Goal: Task Accomplishment & Management: Use online tool/utility

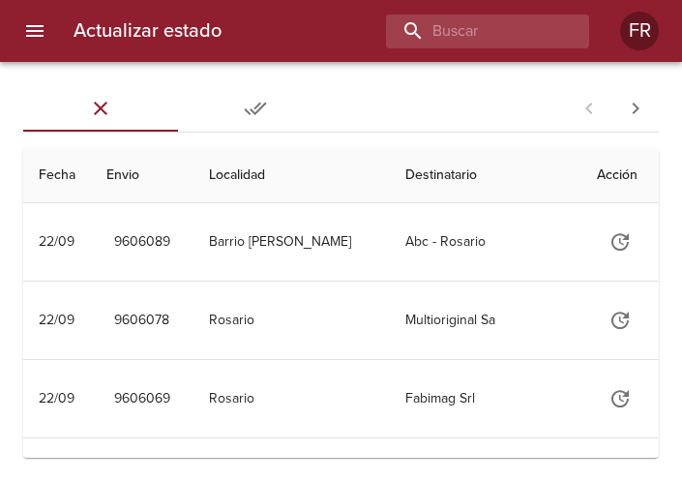
click at [421, 13] on div "Actualizar estado FR" at bounding box center [341, 31] width 682 height 62
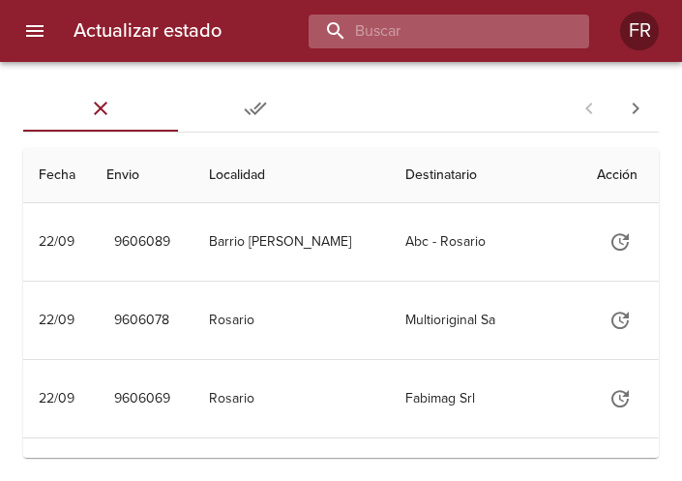
click at [410, 43] on input "buscar" at bounding box center [433, 32] width 248 height 34
type input "9604822"
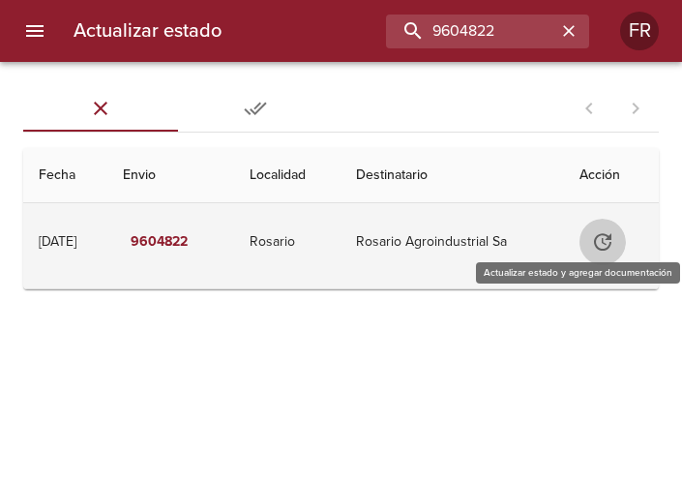
click at [607, 238] on icon "Tabla de envíos del cliente" at bounding box center [602, 241] width 23 height 23
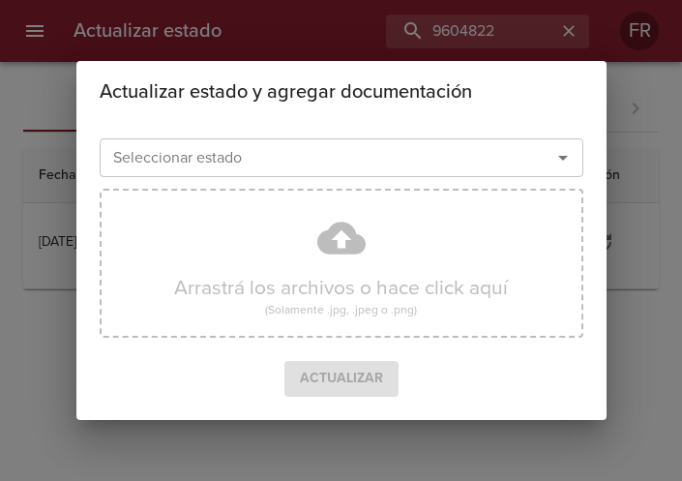
click at [561, 159] on icon "Abrir" at bounding box center [562, 157] width 23 height 23
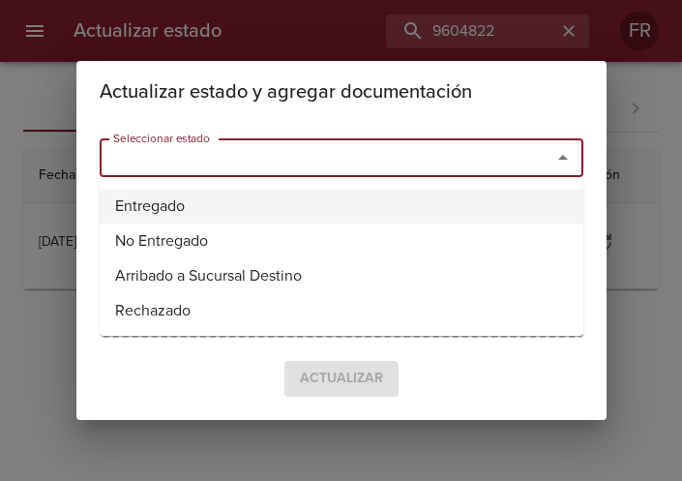
click at [310, 200] on li "Entregado" at bounding box center [342, 206] width 484 height 35
type input "Entregado"
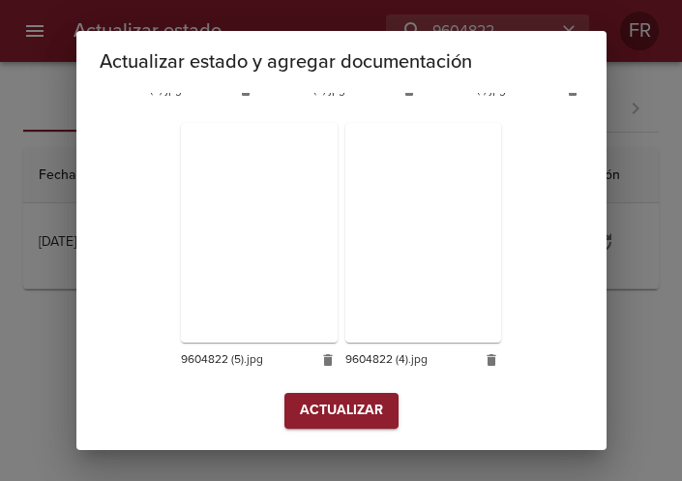
scroll to position [547, 0]
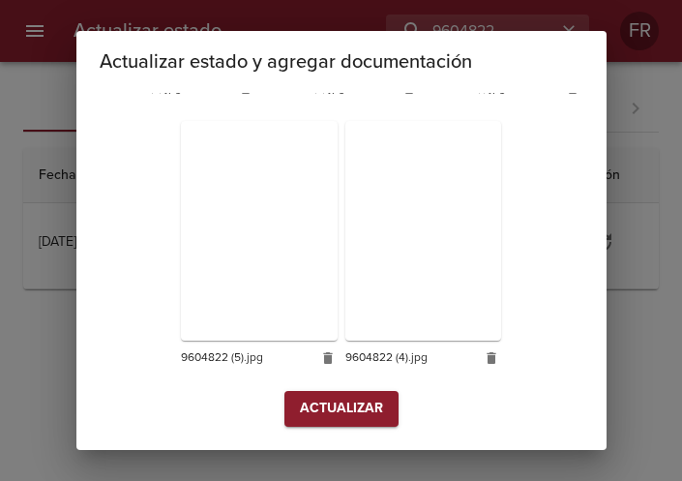
click at [320, 386] on div "Arrastrá los archivos o hace click aquí (Solamente .jpg, .jpeg o .png) 9604822 …" at bounding box center [342, 34] width 484 height 713
click at [319, 395] on button "Actualizar" at bounding box center [341, 409] width 114 height 36
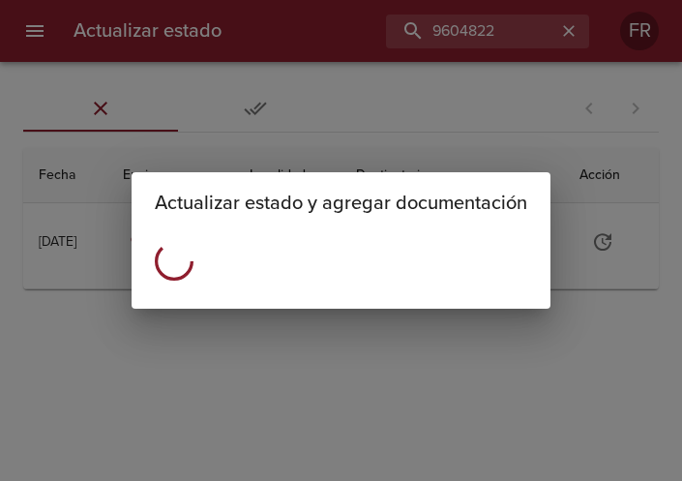
scroll to position [0, 0]
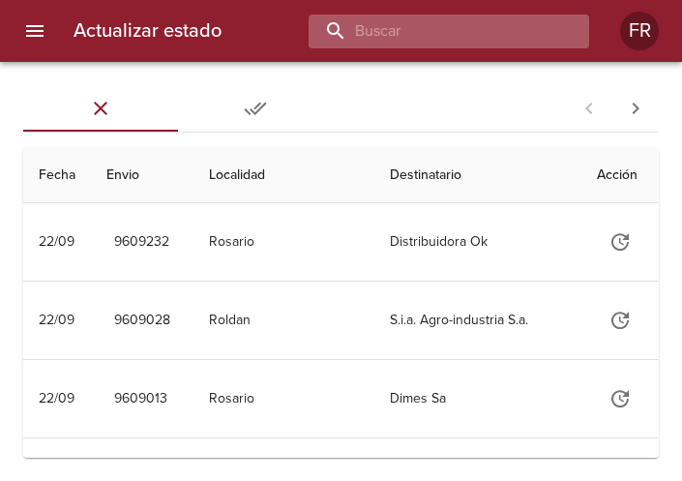
click at [421, 33] on input "buscar" at bounding box center [433, 32] width 248 height 34
type input "9604796"
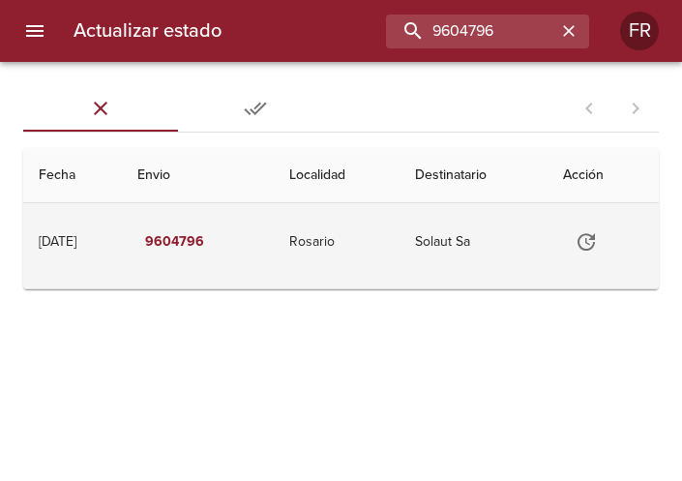
click at [597, 234] on icon "Tabla de envíos del cliente" at bounding box center [586, 241] width 23 height 23
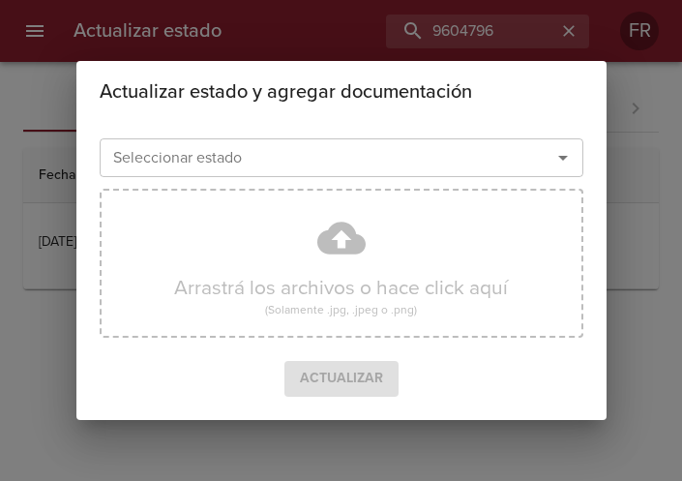
click at [564, 163] on icon "Abrir" at bounding box center [562, 157] width 23 height 23
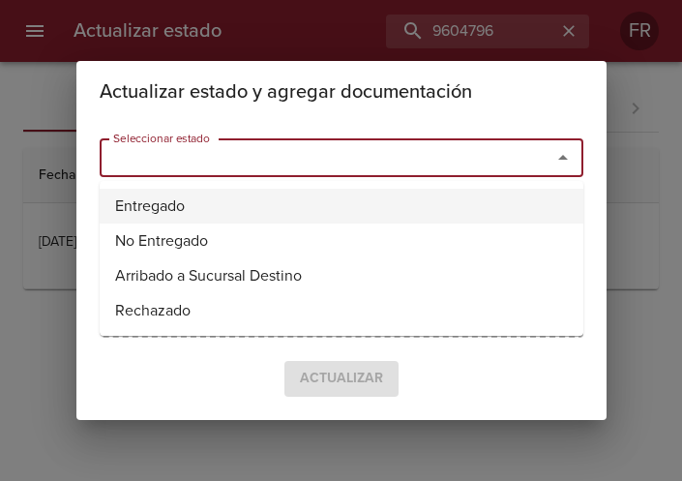
click at [202, 216] on li "Entregado" at bounding box center [342, 206] width 484 height 35
type input "Entregado"
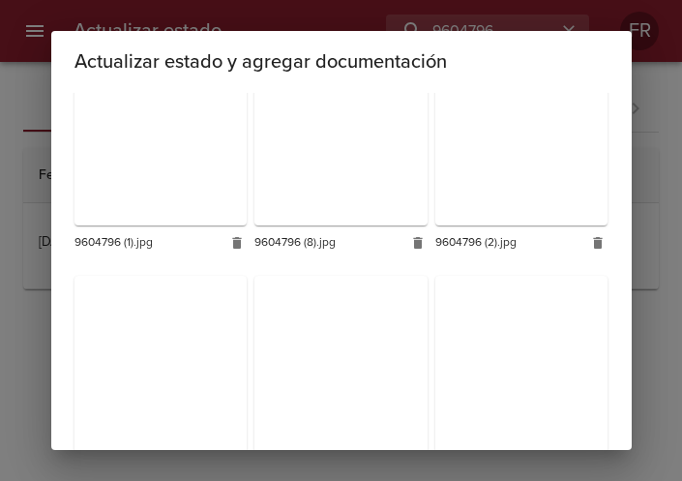
scroll to position [867, 0]
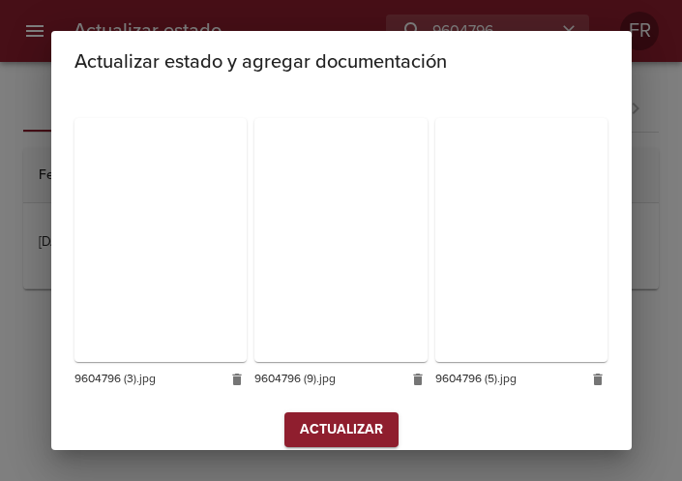
click at [339, 418] on span "Actualizar" at bounding box center [341, 430] width 83 height 24
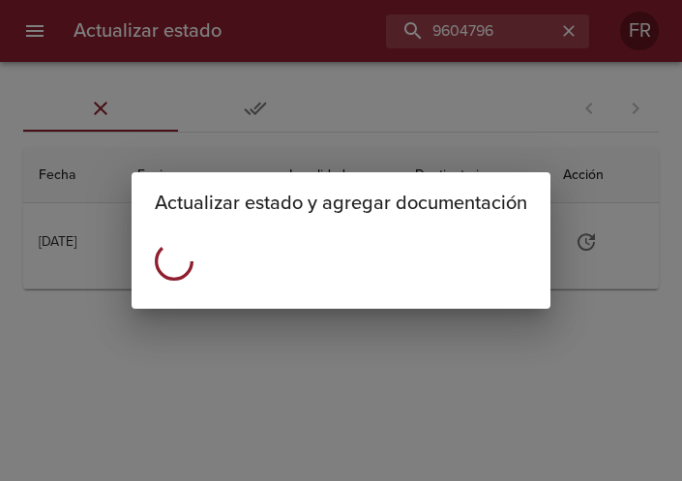
scroll to position [0, 0]
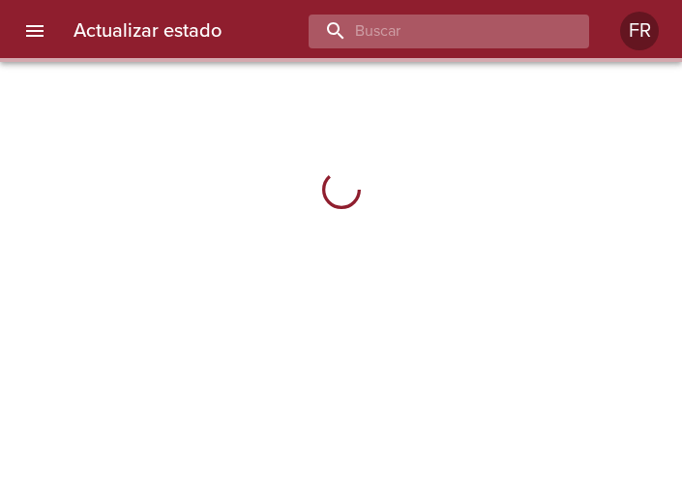
click at [450, 24] on input "buscar" at bounding box center [433, 32] width 248 height 34
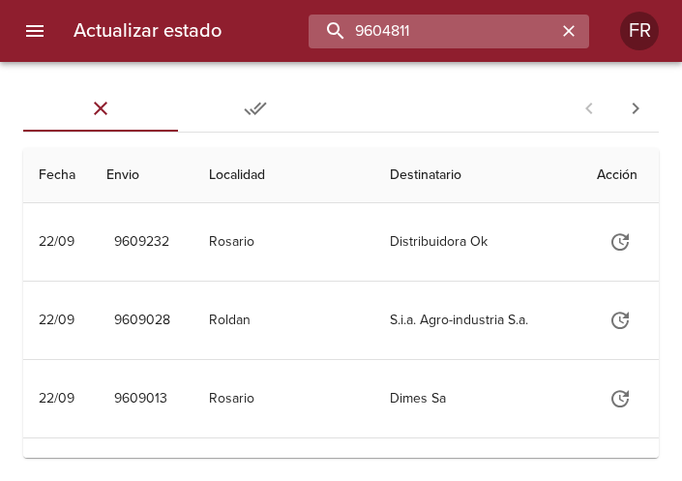
type input "9604811"
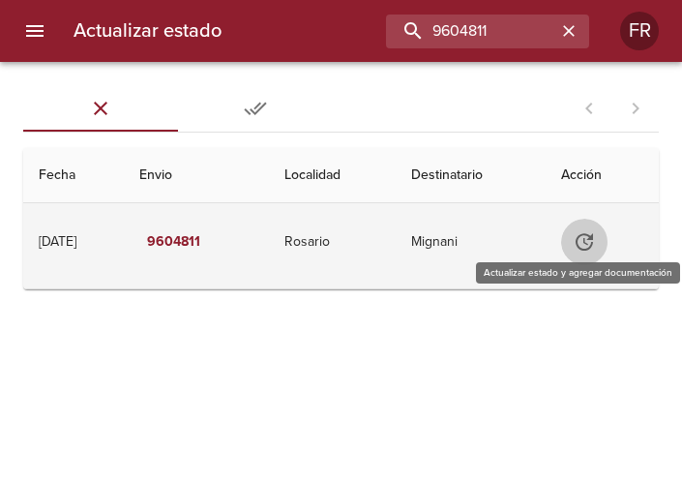
click at [583, 236] on icon "Tabla de envíos del cliente" at bounding box center [584, 241] width 23 height 23
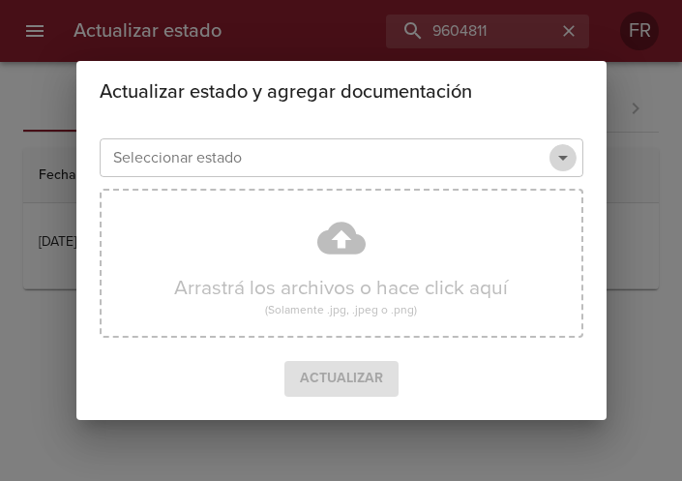
click at [558, 159] on icon "Abrir" at bounding box center [562, 157] width 23 height 23
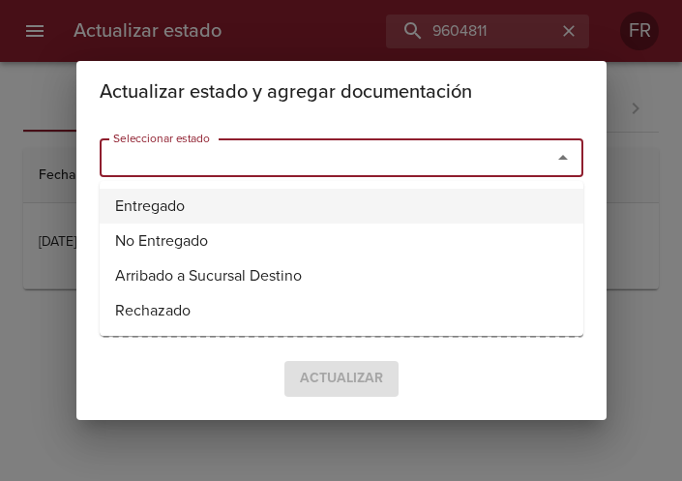
click at [258, 201] on li "Entregado" at bounding box center [342, 206] width 484 height 35
type input "Entregado"
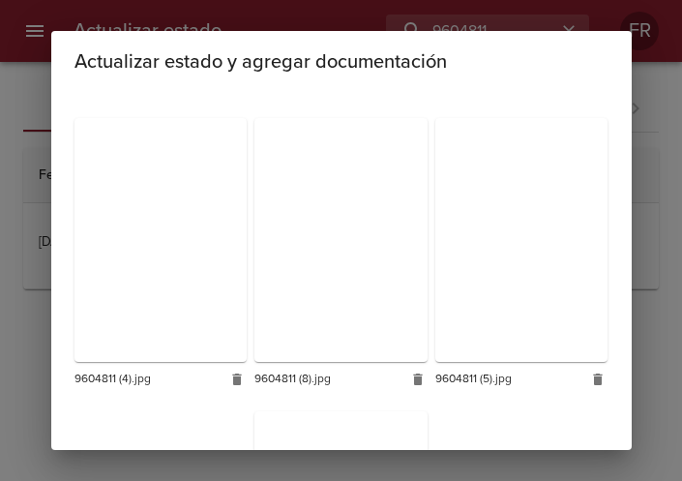
scroll to position [1441, 0]
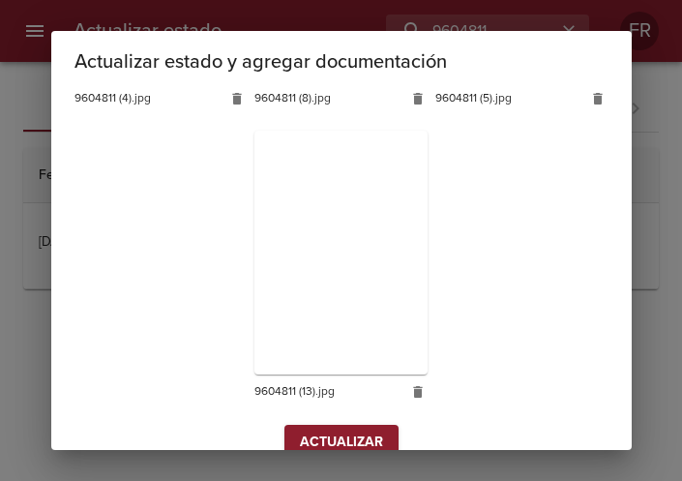
click at [341, 425] on button "Actualizar" at bounding box center [341, 443] width 114 height 36
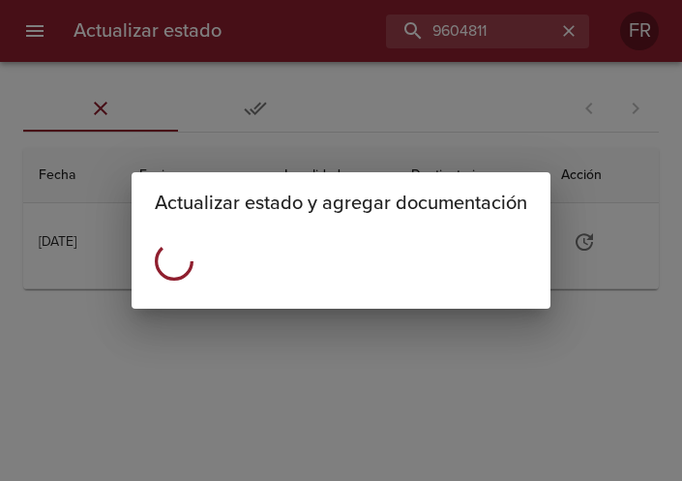
scroll to position [0, 0]
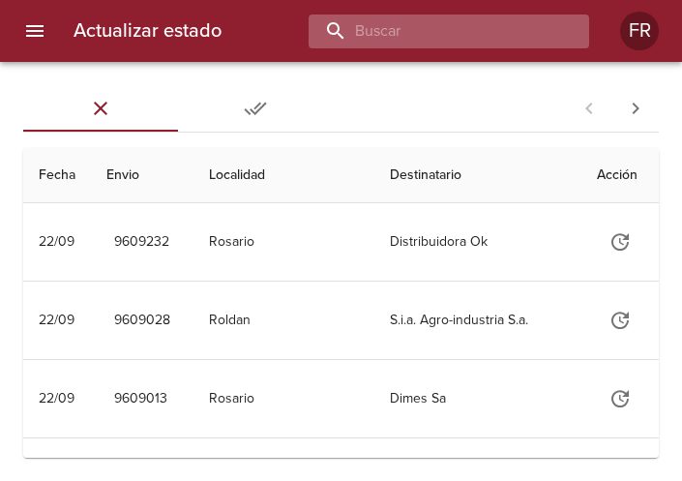
click at [453, 39] on input "buscar" at bounding box center [433, 32] width 248 height 34
type input "9604811"
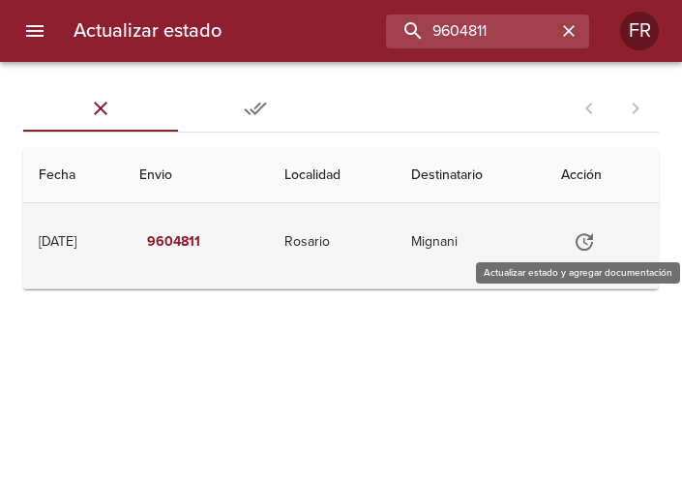
click at [596, 244] on icon "Tabla de envíos del cliente" at bounding box center [584, 241] width 23 height 23
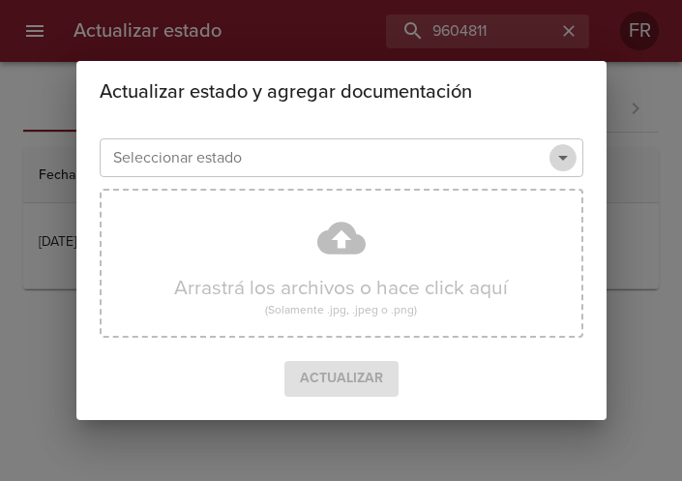
click at [561, 156] on icon "Abrir" at bounding box center [562, 157] width 23 height 23
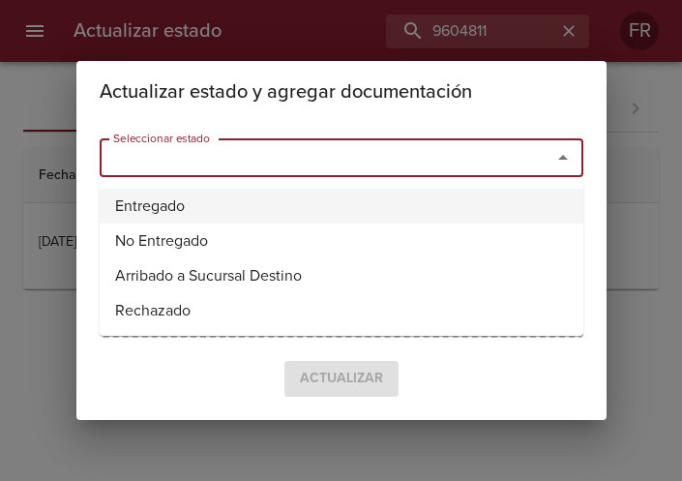
click at [189, 193] on li "Entregado" at bounding box center [342, 206] width 484 height 35
type input "Entregado"
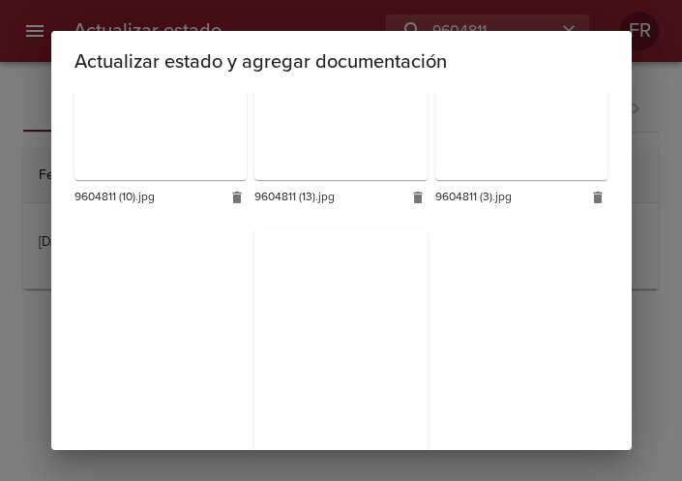
scroll to position [1441, 0]
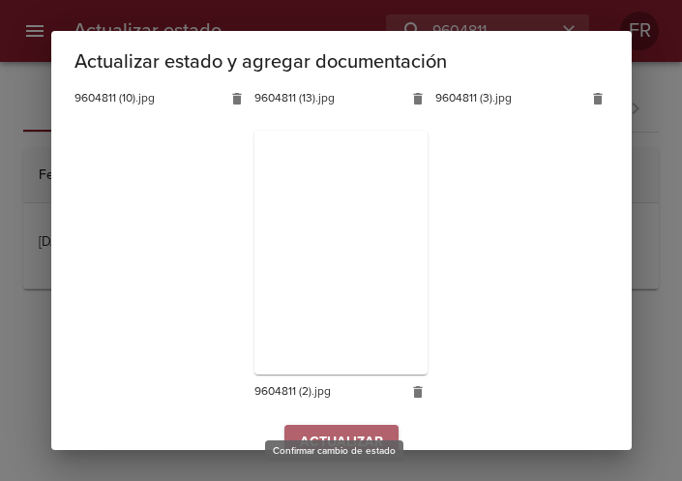
click at [329, 425] on button "Actualizar" at bounding box center [341, 443] width 114 height 36
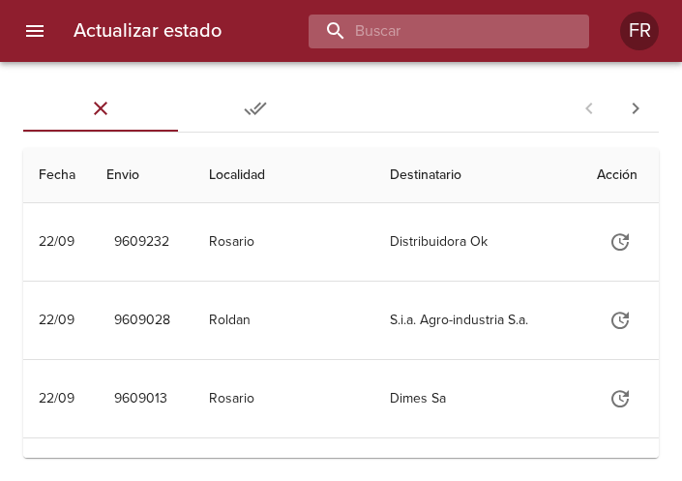
click at [439, 18] on input "buscar" at bounding box center [433, 32] width 248 height 34
type input "9604831"
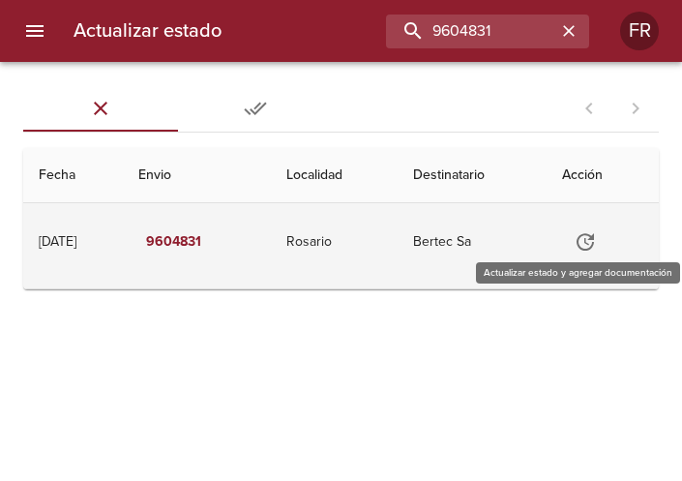
click at [594, 240] on icon "Tabla de envíos del cliente" at bounding box center [585, 241] width 23 height 23
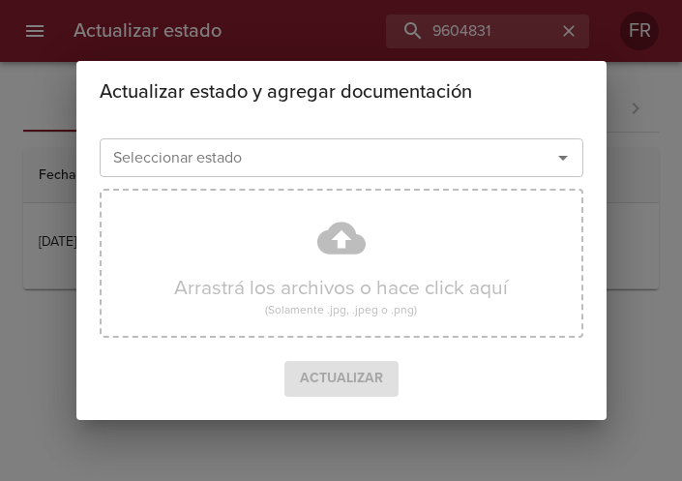
click at [555, 161] on icon "Abrir" at bounding box center [562, 157] width 23 height 23
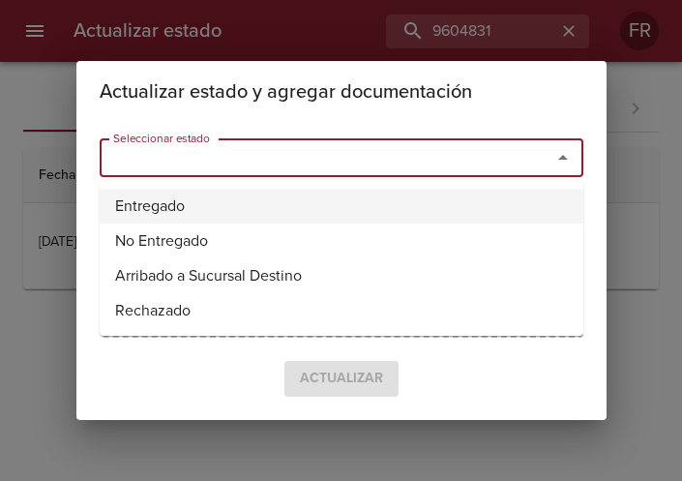
click at [305, 204] on li "Entregado" at bounding box center [342, 206] width 484 height 35
type input "Entregado"
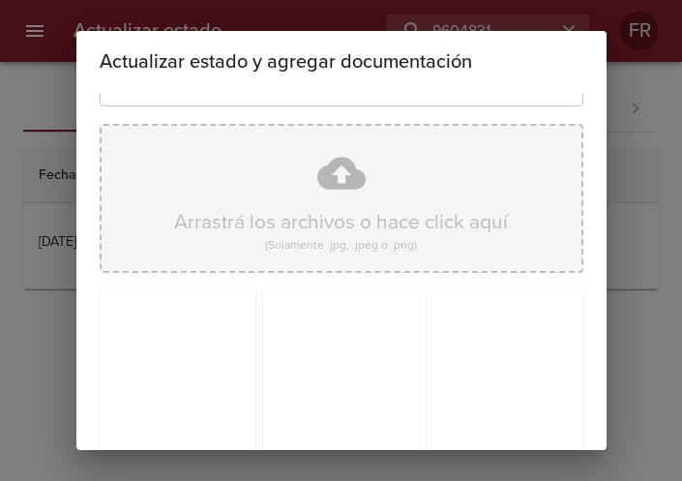
scroll to position [276, 0]
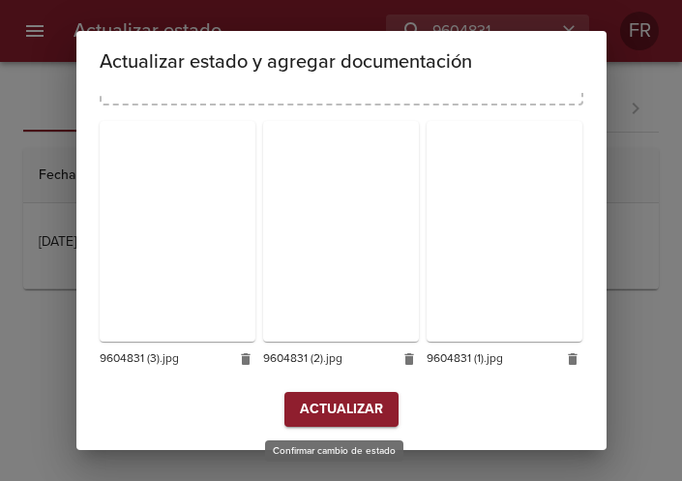
click at [331, 420] on span "Actualizar" at bounding box center [341, 410] width 83 height 24
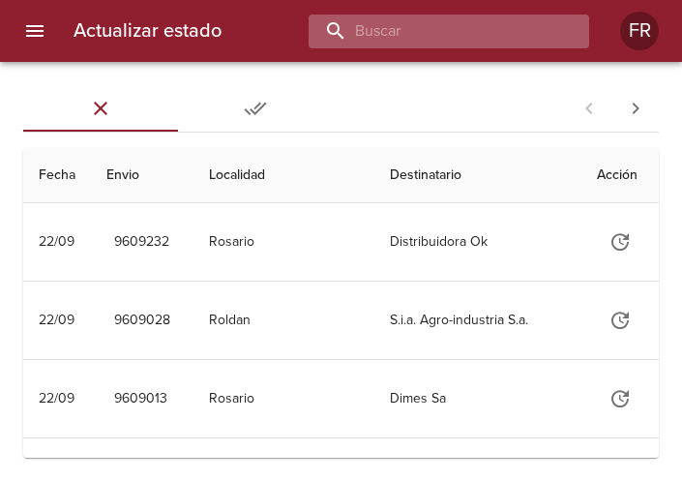
click at [465, 16] on input "buscar" at bounding box center [433, 32] width 248 height 34
type input "9604804"
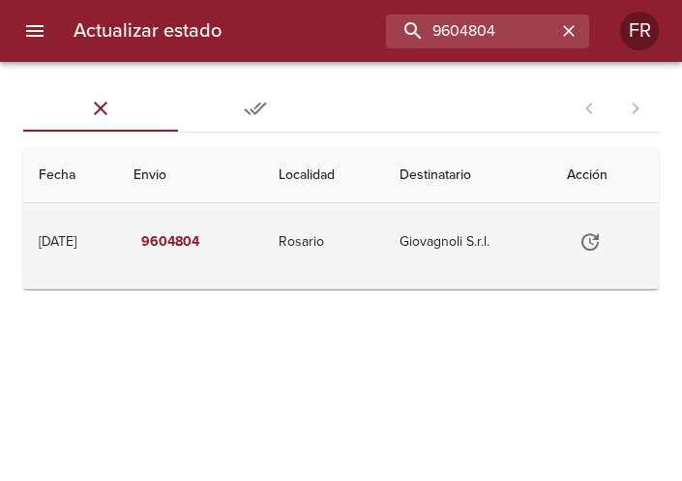
click at [592, 240] on icon "Tabla de envíos del cliente" at bounding box center [590, 241] width 23 height 23
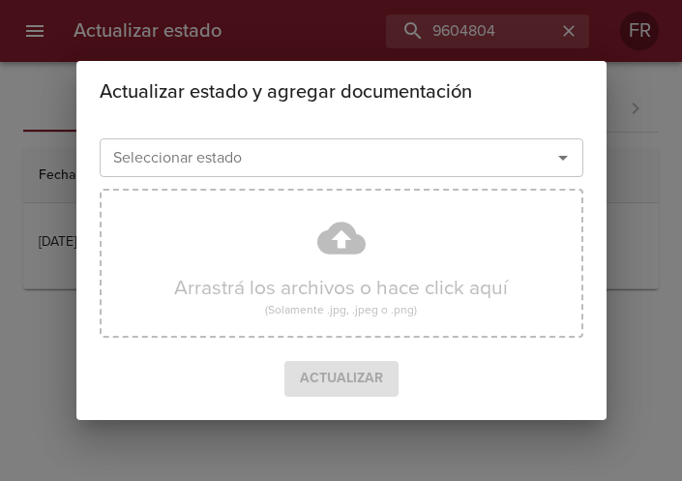
click at [566, 162] on icon "Abrir" at bounding box center [562, 157] width 23 height 23
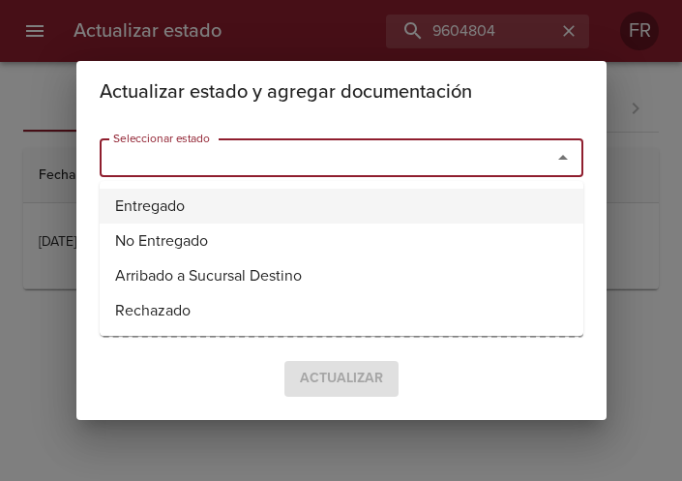
click at [194, 206] on li "Entregado" at bounding box center [342, 206] width 484 height 35
type input "Entregado"
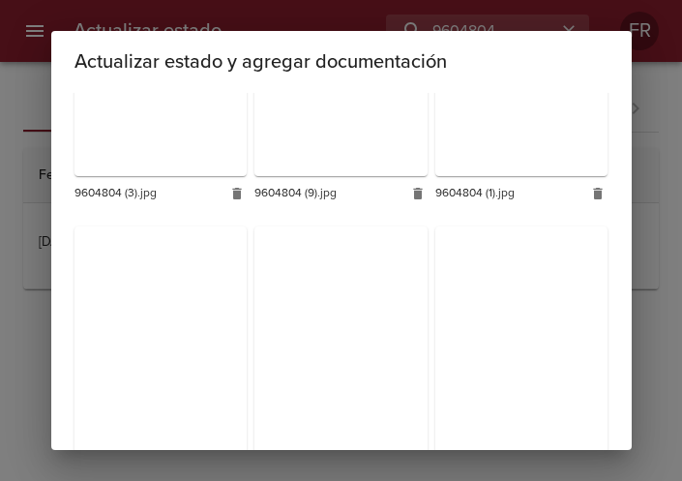
scroll to position [867, 0]
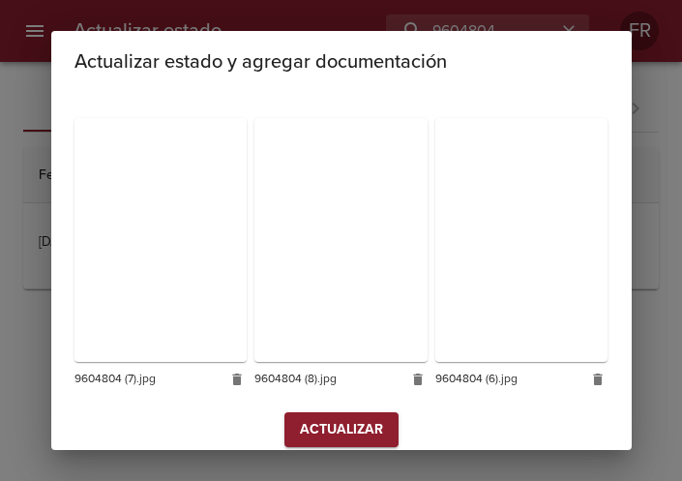
click at [326, 418] on span "Actualizar" at bounding box center [341, 430] width 83 height 24
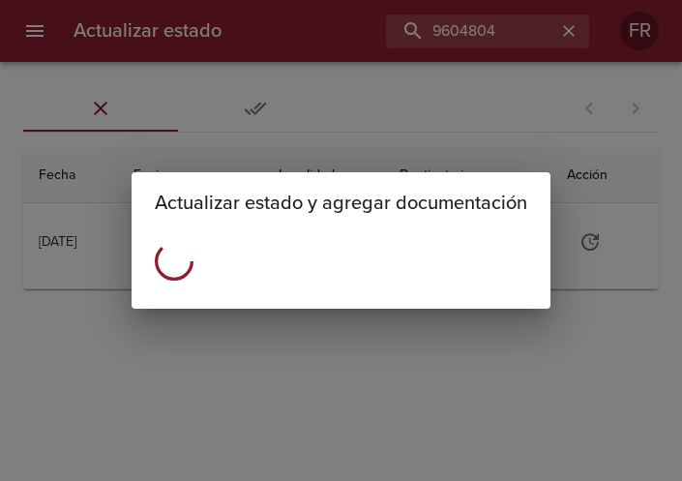
scroll to position [0, 0]
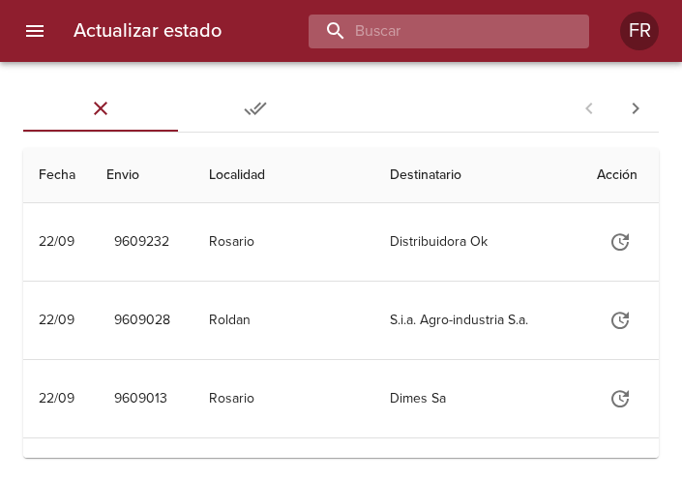
click at [487, 30] on input "buscar" at bounding box center [433, 32] width 248 height 34
type input "9586573"
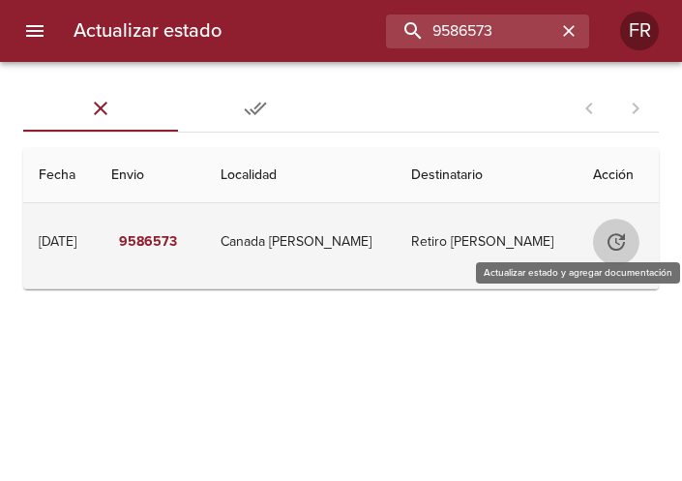
click at [628, 239] on icon "Tabla de envíos del cliente" at bounding box center [616, 241] width 23 height 23
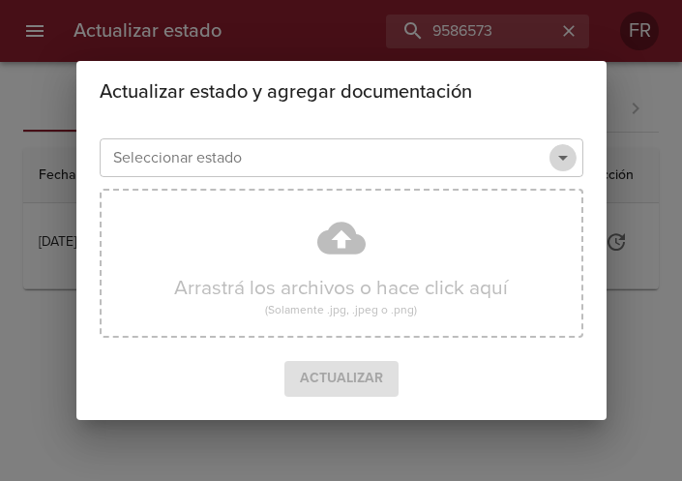
click at [566, 163] on icon "Abrir" at bounding box center [562, 157] width 23 height 23
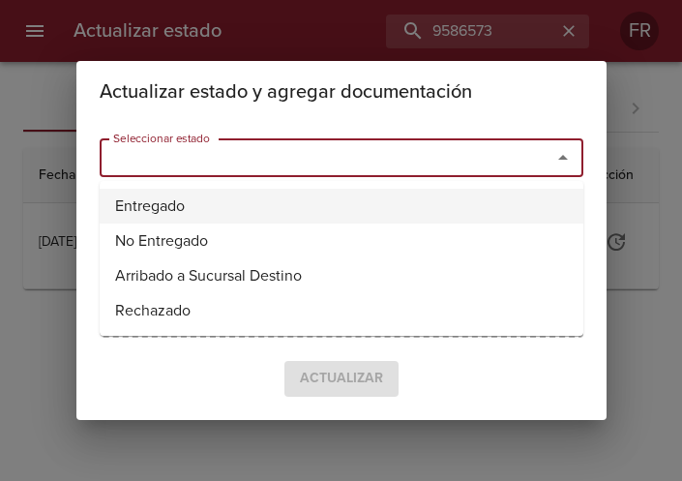
click at [352, 193] on li "Entregado" at bounding box center [342, 206] width 484 height 35
type input "Entregado"
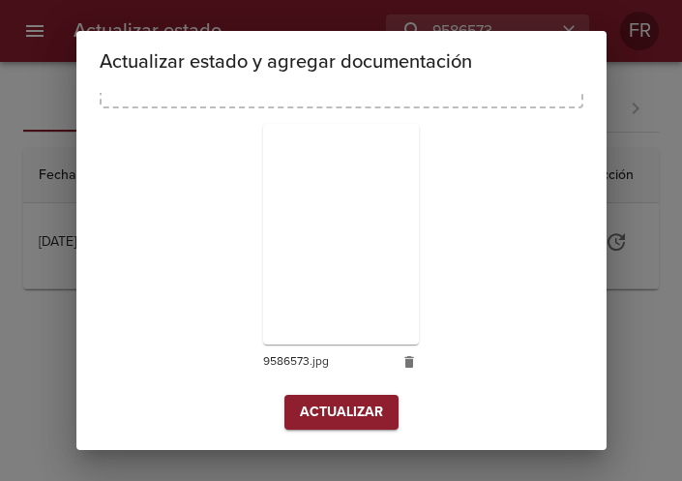
scroll to position [276, 0]
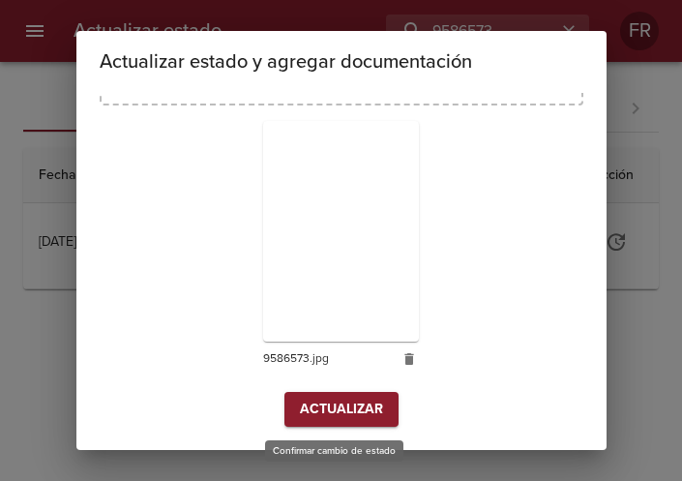
drag, startPoint x: 310, startPoint y: 404, endPoint x: 295, endPoint y: 402, distance: 14.6
click at [309, 404] on span "Actualizar" at bounding box center [341, 410] width 83 height 24
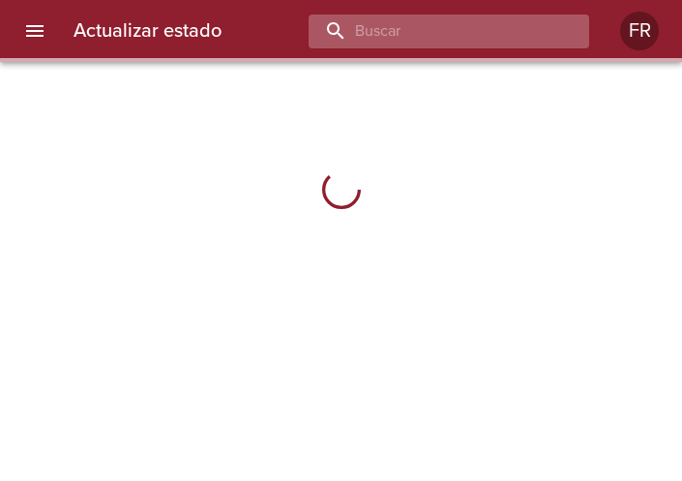
click at [485, 42] on input "buscar" at bounding box center [433, 32] width 248 height 34
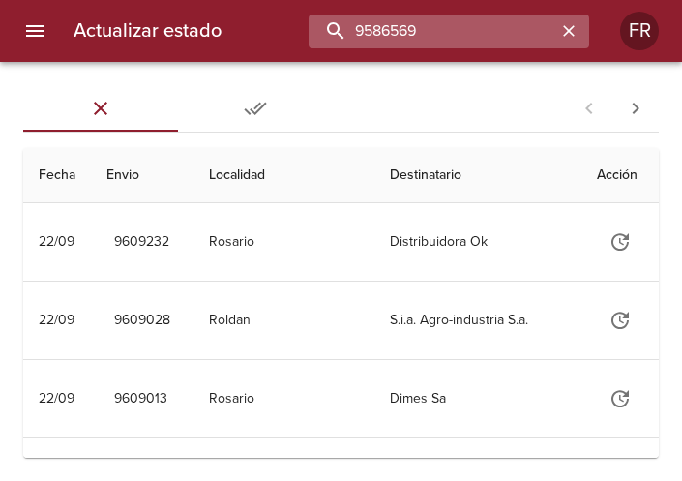
type input "9586569"
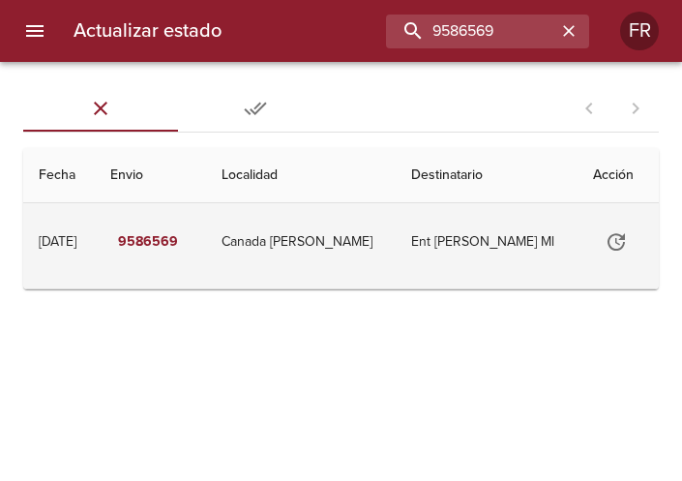
click at [622, 235] on icon "Tabla de envíos del cliente" at bounding box center [616, 241] width 17 height 17
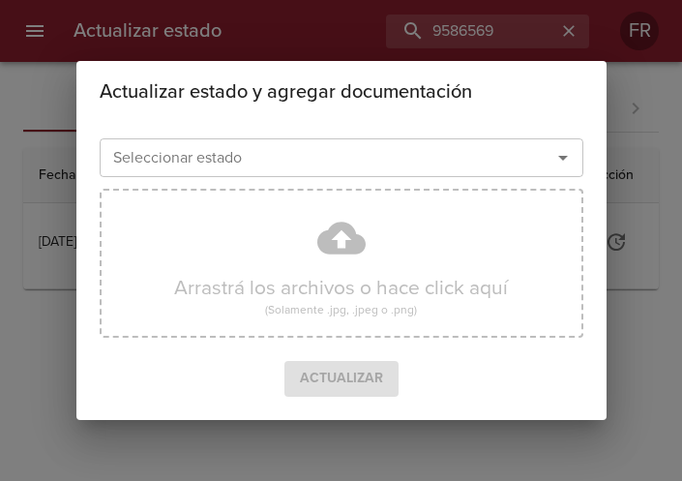
click at [563, 162] on icon "Abrir" at bounding box center [562, 157] width 23 height 23
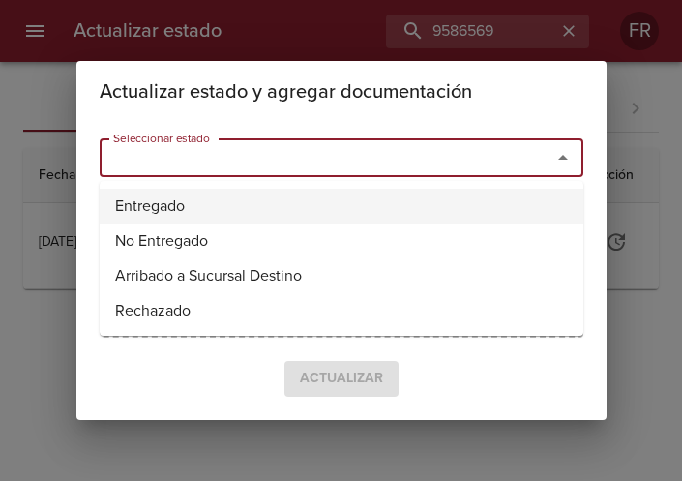
click at [359, 196] on li "Entregado" at bounding box center [342, 206] width 484 height 35
type input "Entregado"
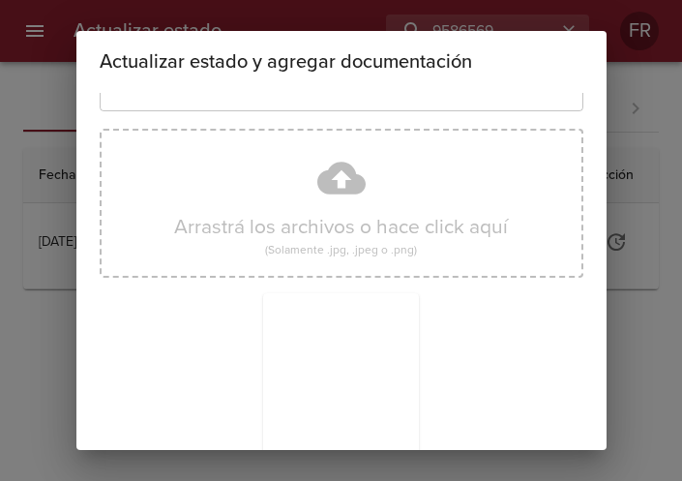
scroll to position [276, 0]
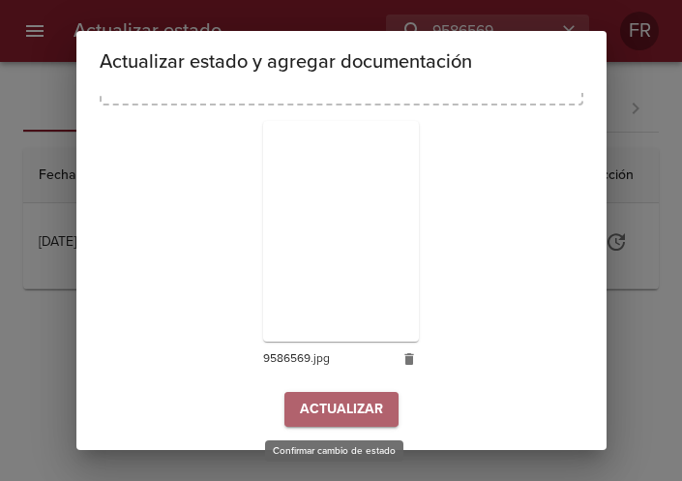
click at [309, 399] on span "Actualizar" at bounding box center [341, 410] width 83 height 24
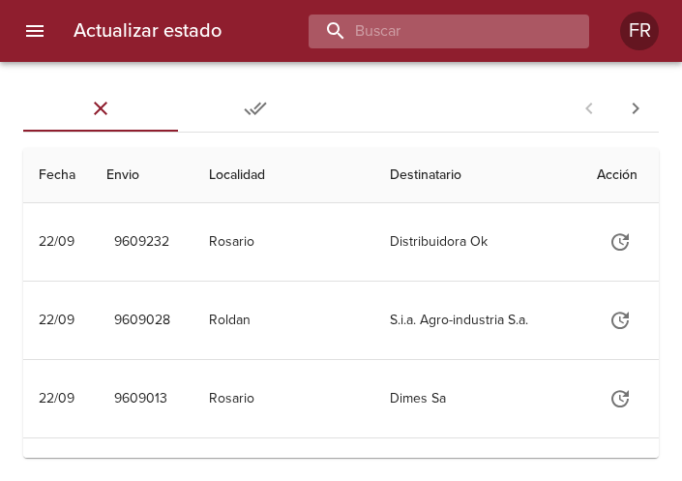
click at [514, 36] on input "buscar" at bounding box center [433, 32] width 248 height 34
type input "9501549"
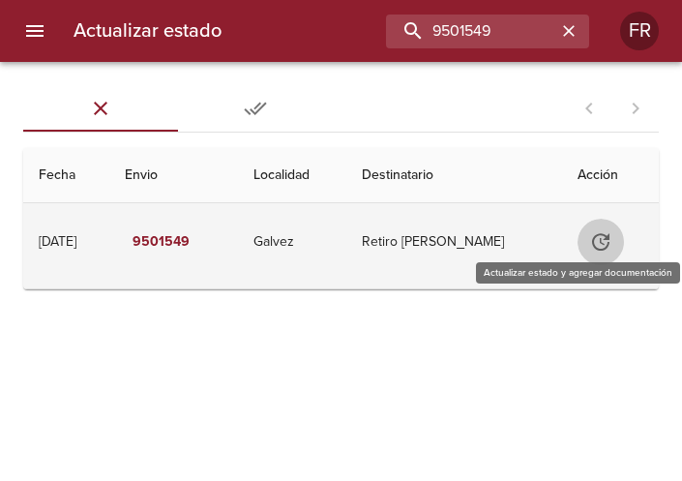
click at [601, 241] on icon "Tabla de envíos del cliente" at bounding box center [600, 241] width 23 height 23
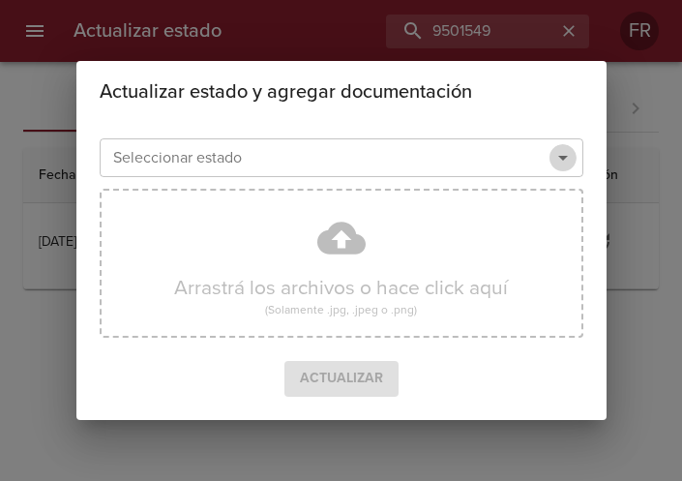
click at [552, 154] on icon "Abrir" at bounding box center [562, 157] width 23 height 23
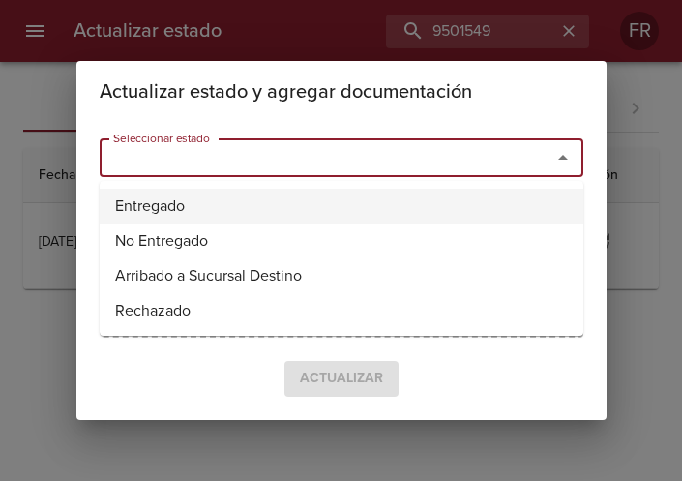
click at [349, 196] on li "Entregado" at bounding box center [342, 206] width 484 height 35
type input "Entregado"
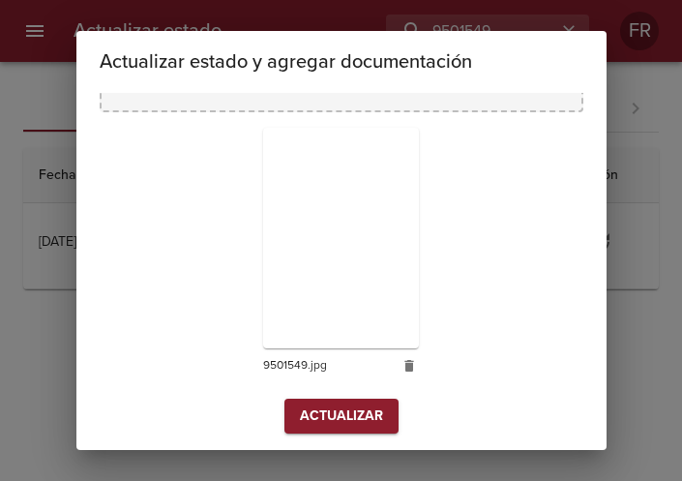
scroll to position [276, 0]
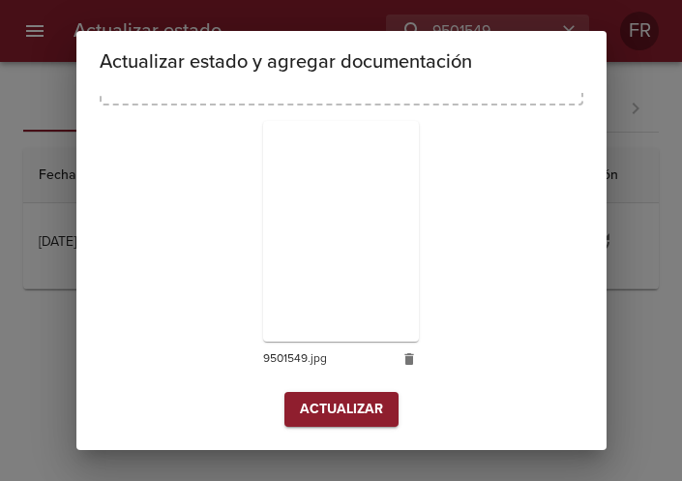
click at [330, 387] on div "Arrastrá los archivos o hace click aquí (Solamente .jpg, .jpeg o .png) 9501549.…" at bounding box center [342, 170] width 484 height 443
click at [330, 398] on span "Actualizar" at bounding box center [341, 410] width 83 height 24
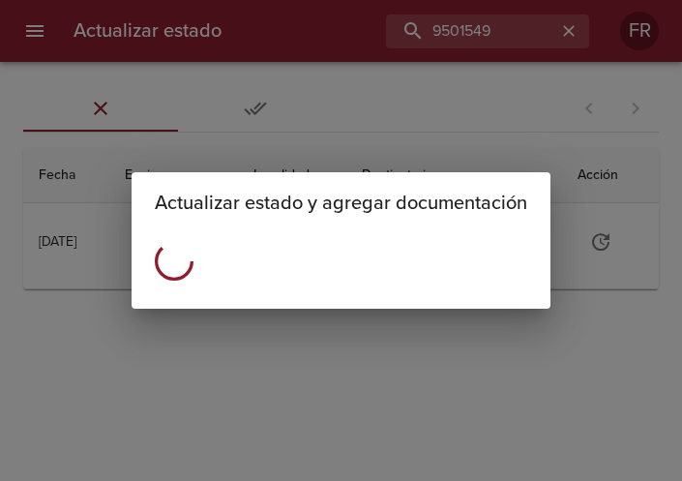
scroll to position [0, 0]
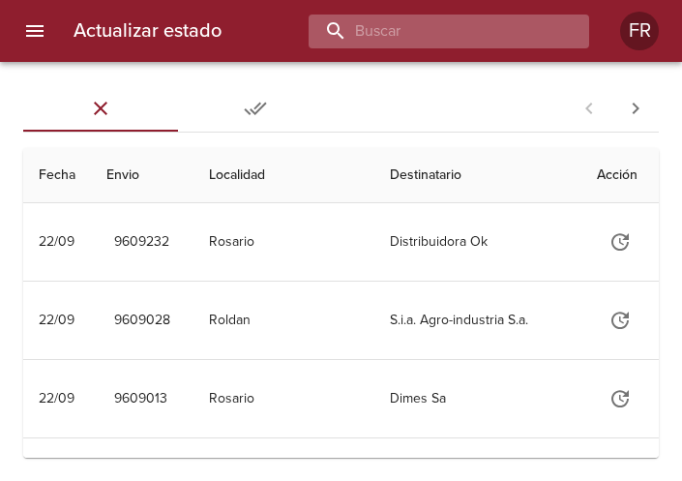
click at [478, 40] on input "buscar" at bounding box center [433, 32] width 248 height 34
type input "9604864"
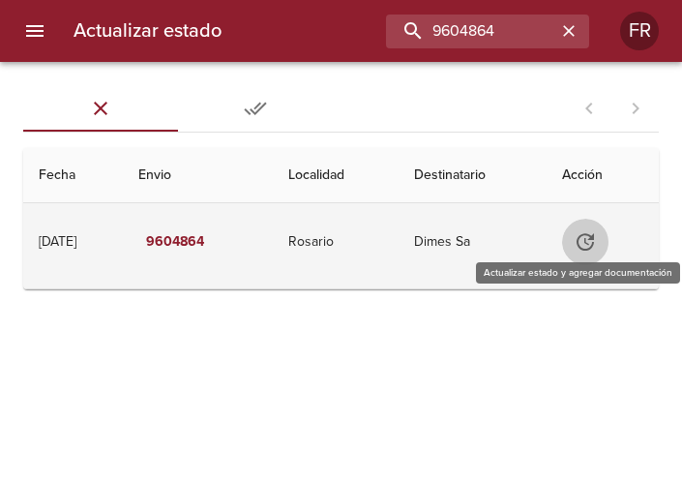
click at [588, 243] on icon "Tabla de envíos del cliente" at bounding box center [585, 241] width 23 height 23
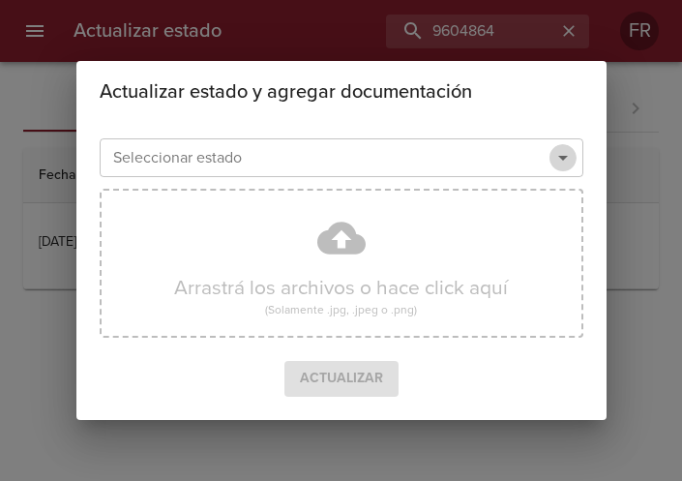
click at [569, 164] on icon "Abrir" at bounding box center [562, 157] width 23 height 23
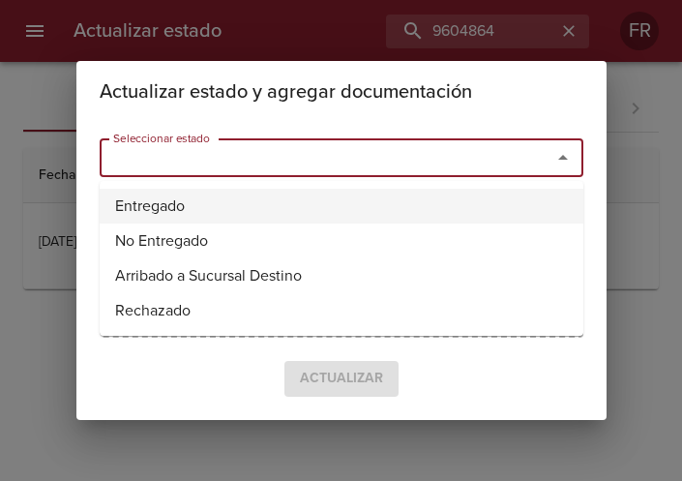
click at [325, 195] on li "Entregado" at bounding box center [342, 206] width 484 height 35
type input "Entregado"
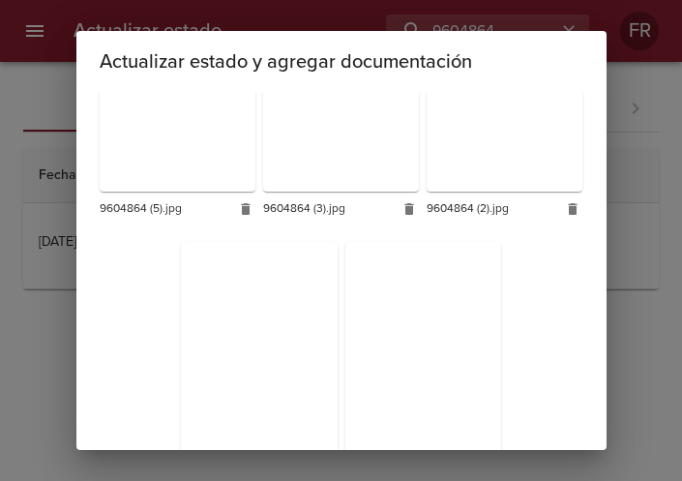
scroll to position [547, 0]
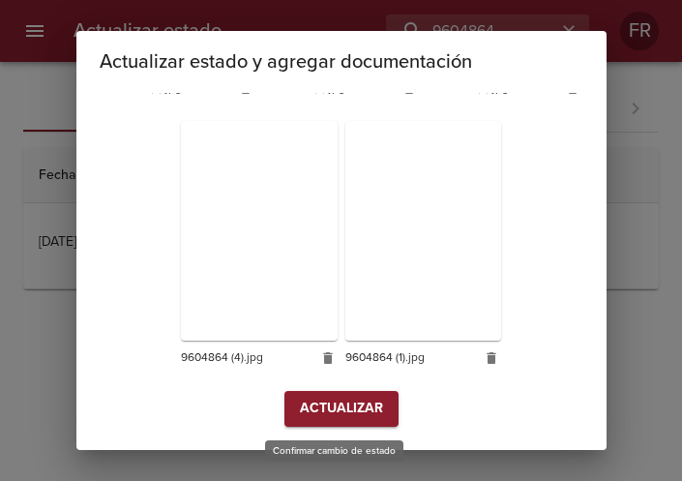
click at [333, 404] on span "Actualizar" at bounding box center [341, 409] width 83 height 24
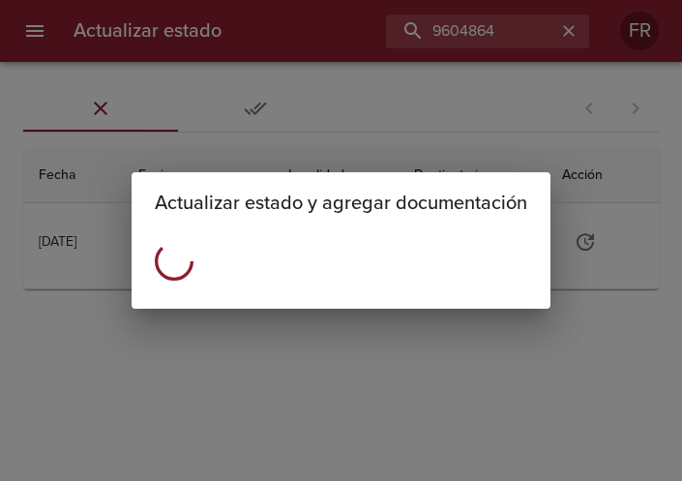
scroll to position [0, 0]
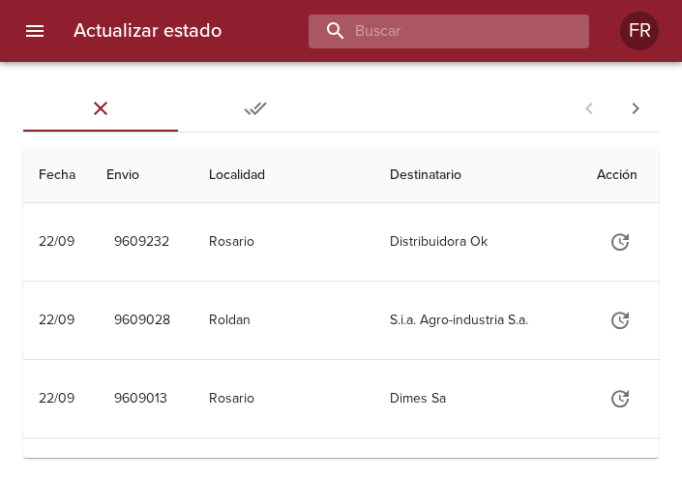
drag, startPoint x: 0, startPoint y: 0, endPoint x: 460, endPoint y: 30, distance: 461.5
click at [460, 30] on input "buscar" at bounding box center [433, 32] width 248 height 34
type input "9604847"
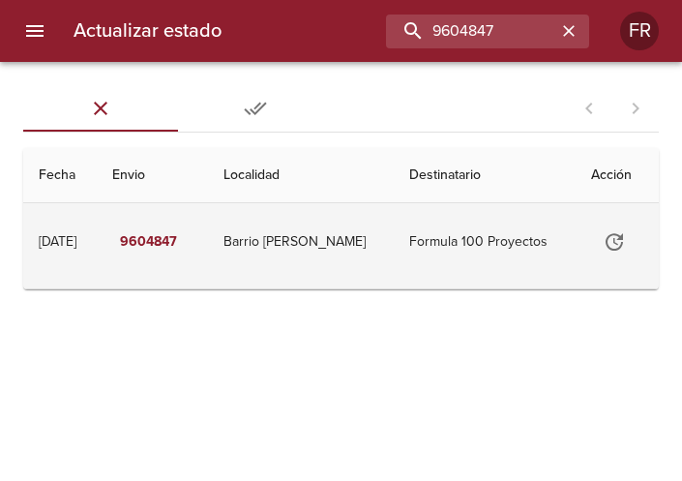
click at [613, 234] on icon "Tabla de envíos del cliente" at bounding box center [614, 241] width 17 height 17
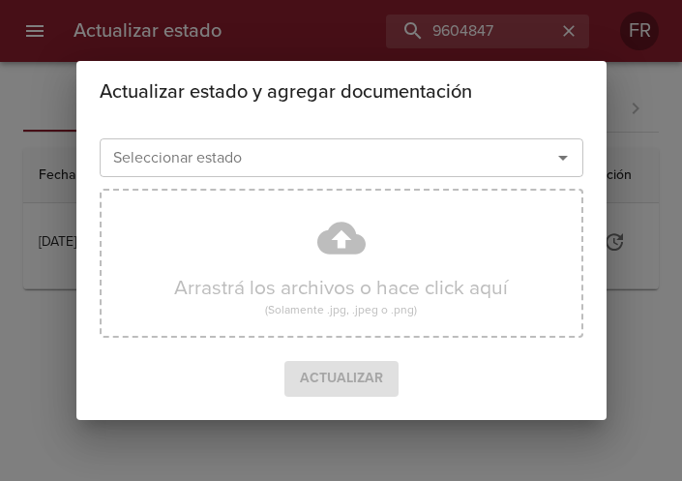
click at [553, 155] on icon "Abrir" at bounding box center [562, 157] width 23 height 23
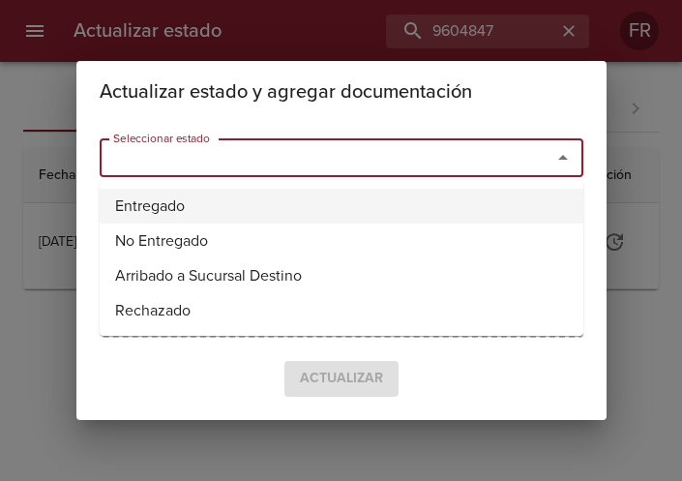
click at [268, 209] on li "Entregado" at bounding box center [342, 206] width 484 height 35
type input "Entregado"
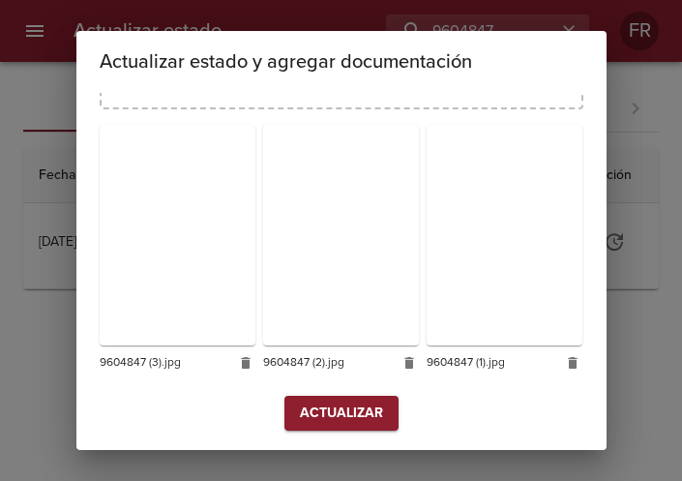
scroll to position [276, 0]
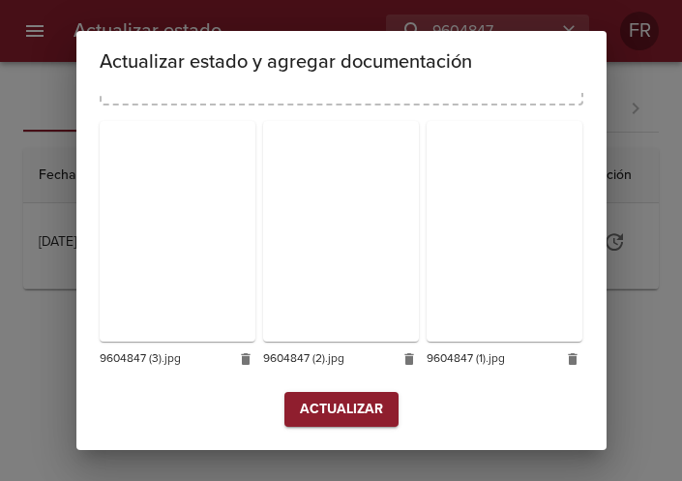
click at [329, 404] on span "Actualizar" at bounding box center [341, 410] width 83 height 24
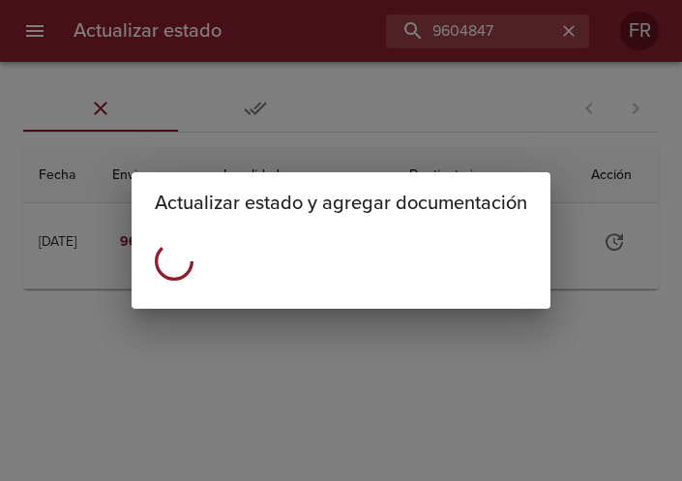
scroll to position [0, 0]
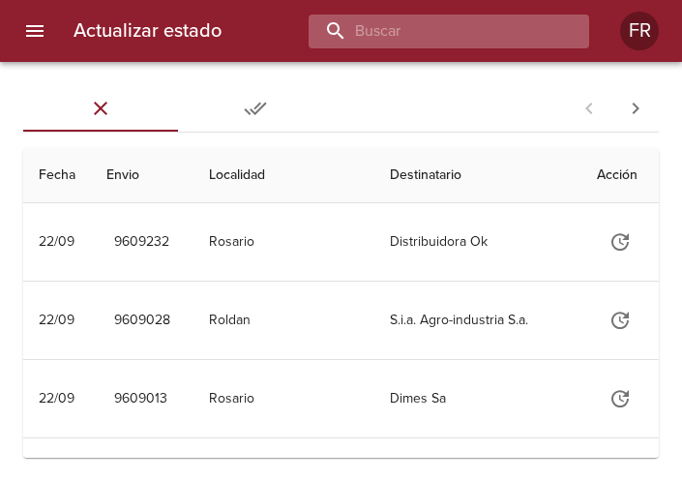
click at [478, 29] on input "buscar" at bounding box center [433, 32] width 248 height 34
type input "9604856"
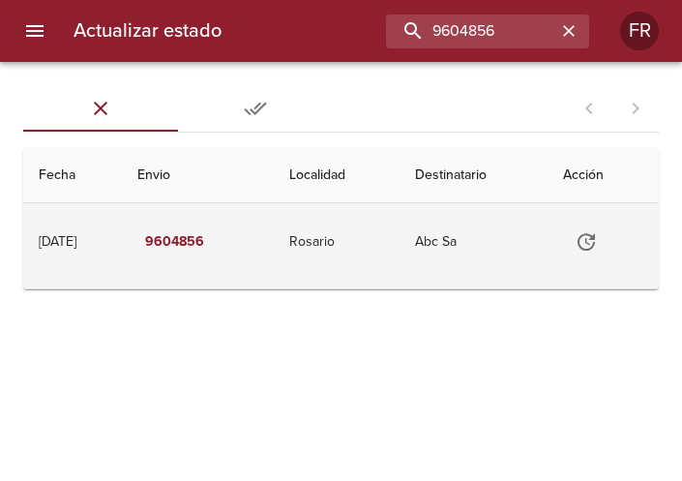
click at [588, 252] on icon "Tabla de envíos del cliente" at bounding box center [586, 241] width 23 height 23
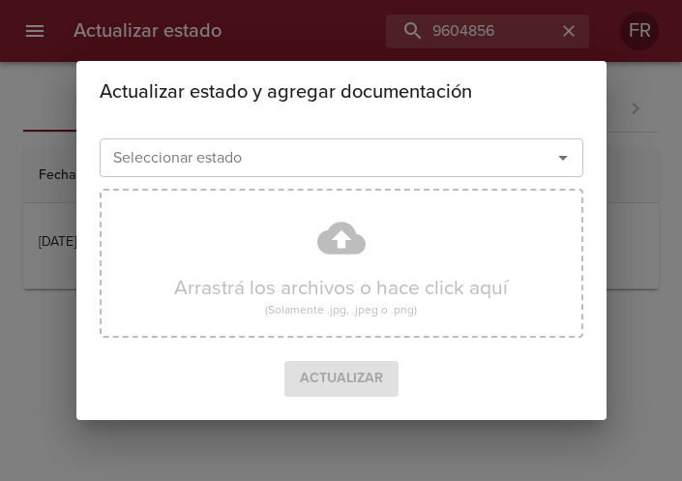
click at [567, 159] on icon "Abrir" at bounding box center [562, 157] width 23 height 23
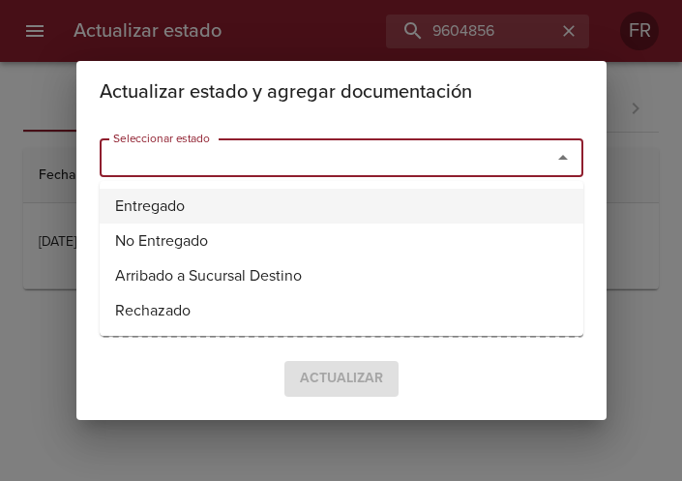
click at [314, 209] on li "Entregado" at bounding box center [342, 206] width 484 height 35
type input "Entregado"
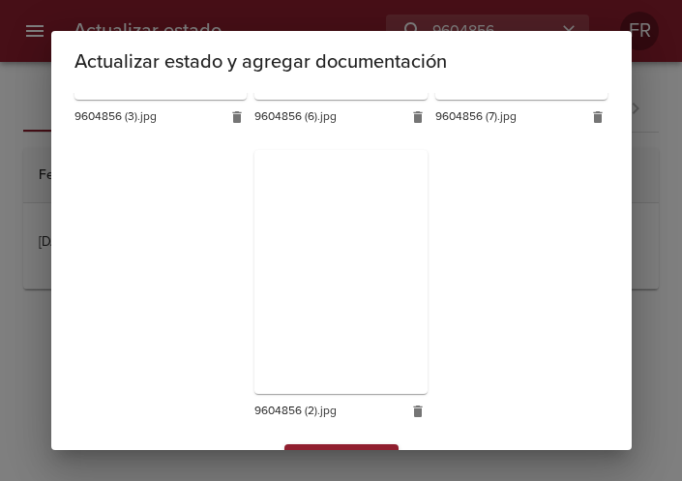
scroll to position [867, 0]
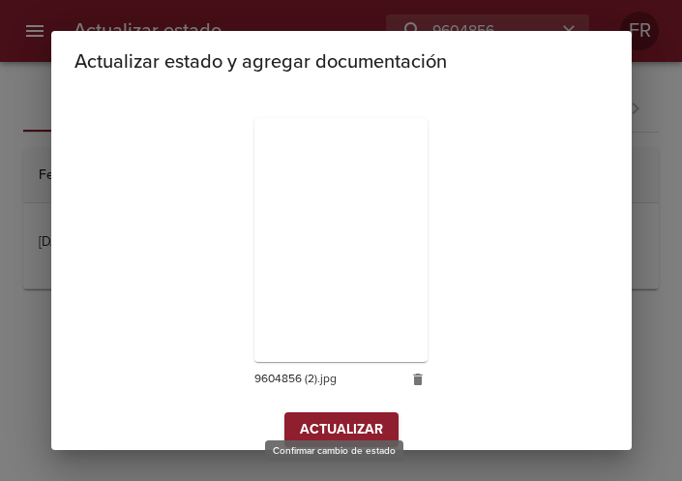
click at [329, 418] on span "Actualizar" at bounding box center [341, 430] width 83 height 24
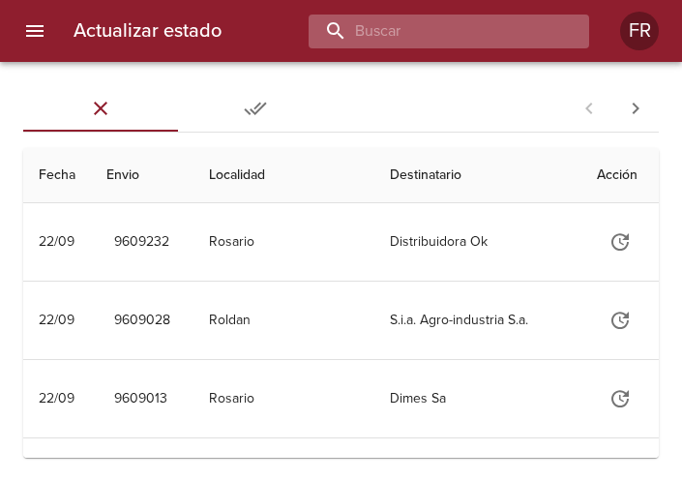
click at [505, 33] on input "buscar" at bounding box center [433, 32] width 248 height 34
type input "9604783"
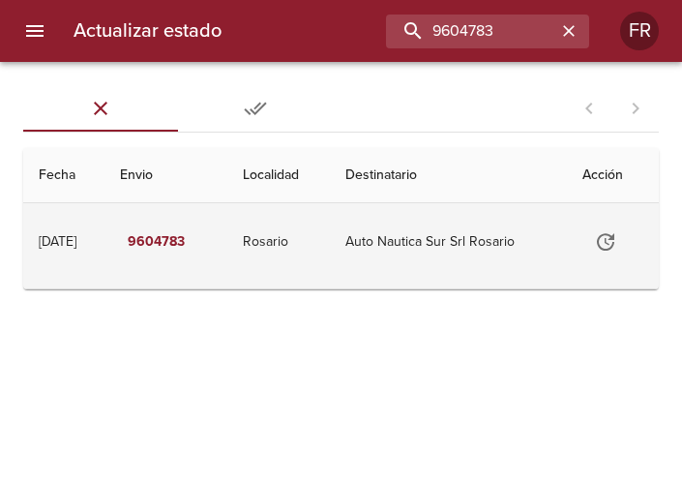
click at [602, 230] on icon "Tabla de envíos del cliente" at bounding box center [605, 241] width 23 height 23
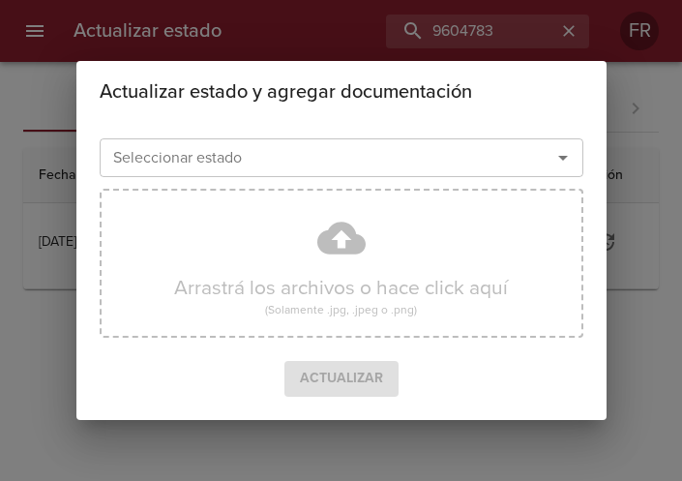
click at [557, 151] on icon "Abrir" at bounding box center [562, 157] width 23 height 23
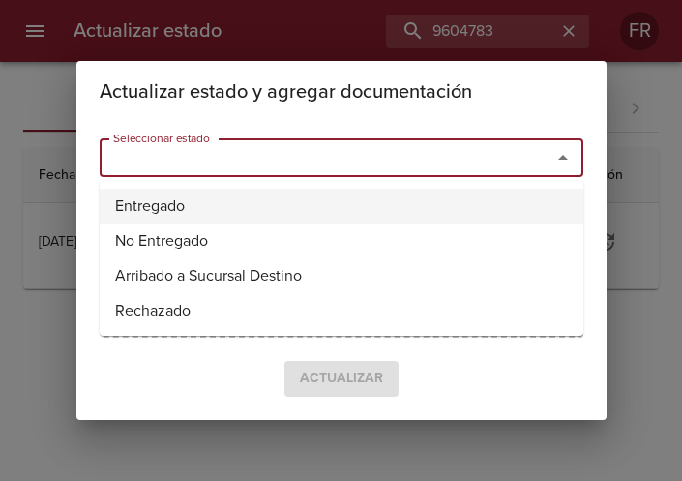
click at [281, 195] on li "Entregado" at bounding box center [342, 206] width 484 height 35
type input "Entregado"
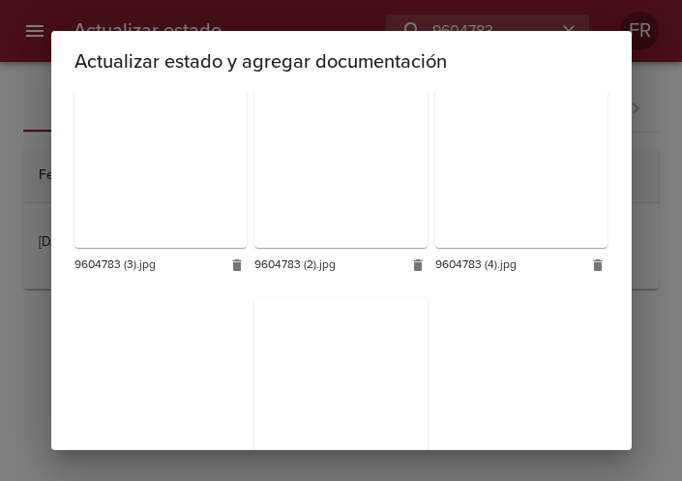
scroll to position [1441, 0]
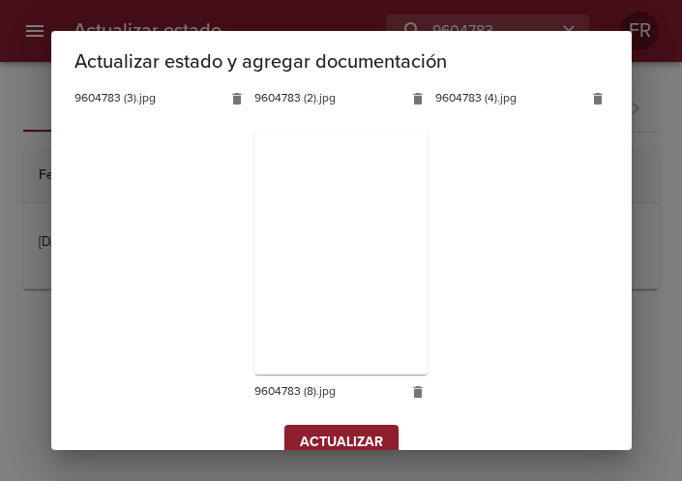
click at [300, 431] on span "Actualizar" at bounding box center [341, 443] width 83 height 24
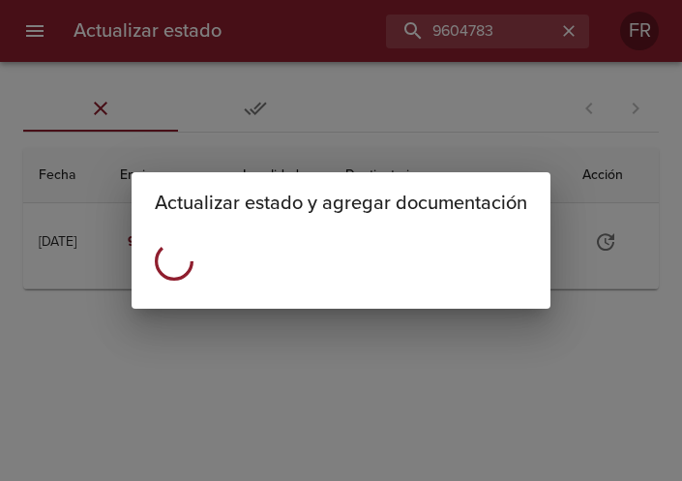
scroll to position [0, 0]
